Goal: Task Accomplishment & Management: Manage account settings

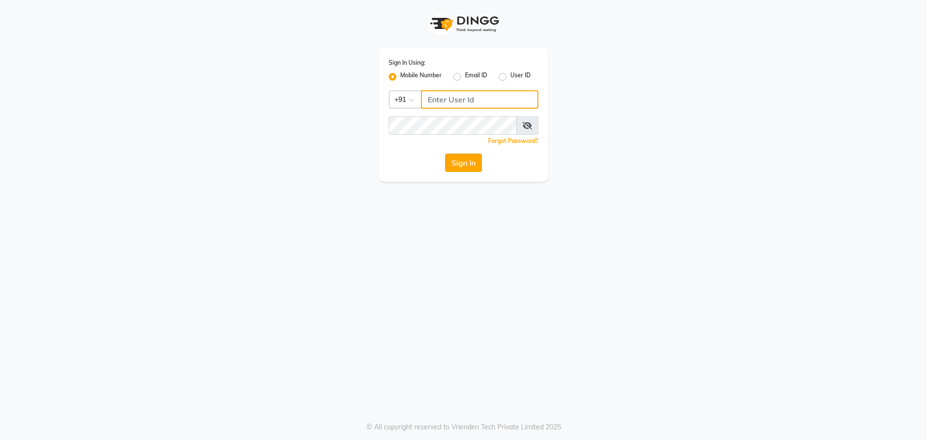
type input "8272050037"
click at [458, 156] on button "Sign In" at bounding box center [463, 162] width 37 height 18
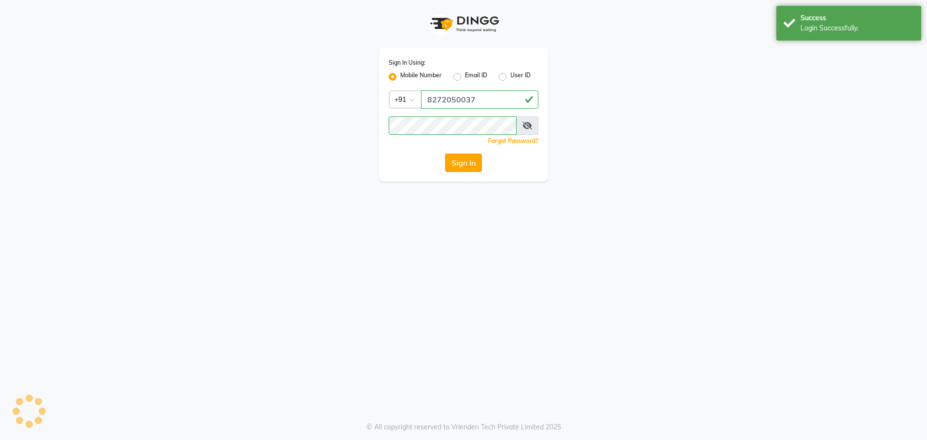
click at [458, 156] on button "Sign In" at bounding box center [463, 162] width 37 height 18
type input "8272050037"
click at [456, 167] on button "Sign In" at bounding box center [463, 162] width 37 height 18
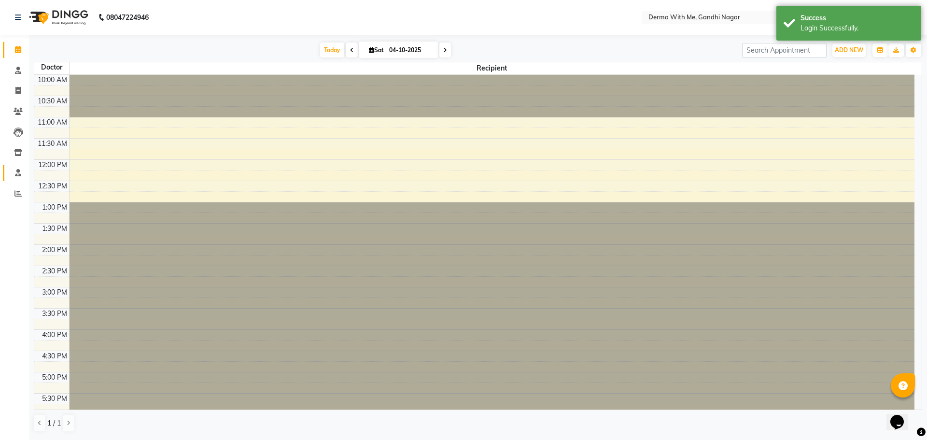
click at [4, 176] on li "Staff" at bounding box center [14, 173] width 29 height 21
click at [22, 194] on span at bounding box center [18, 193] width 17 height 11
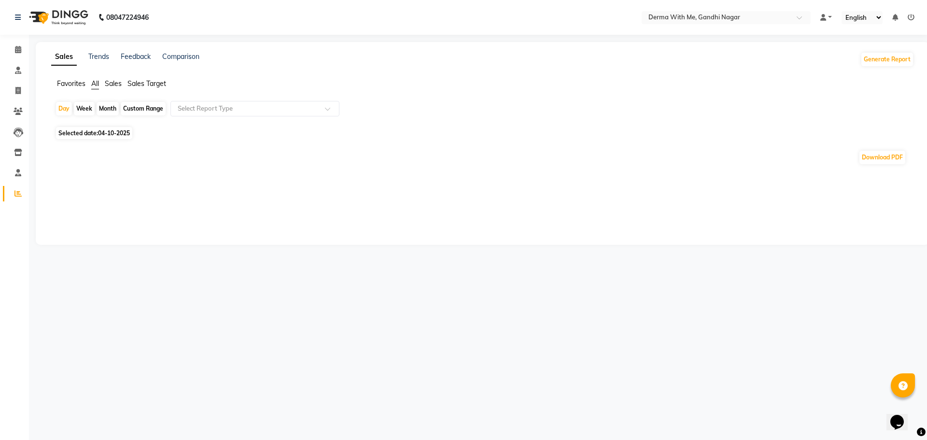
click at [112, 85] on span "Sales" at bounding box center [113, 83] width 17 height 9
